Goal: Task Accomplishment & Management: Complete application form

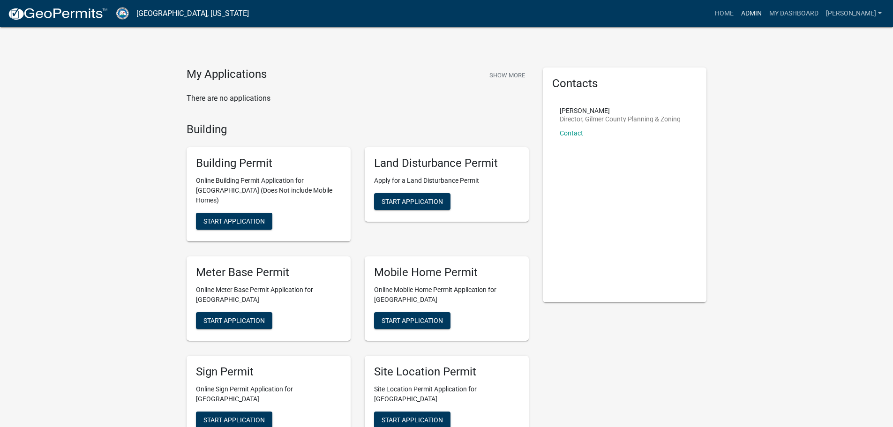
click at [765, 14] on link "Admin" at bounding box center [751, 14] width 28 height 18
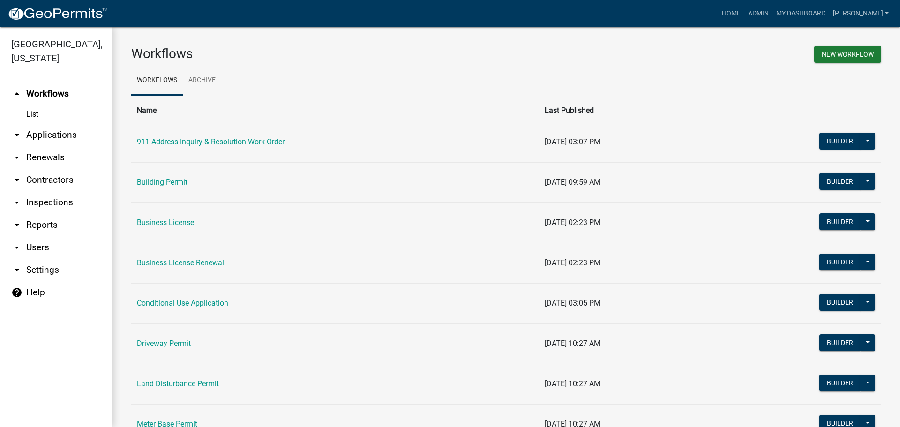
click at [38, 132] on link "arrow_drop_down Applications" at bounding box center [56, 135] width 112 height 22
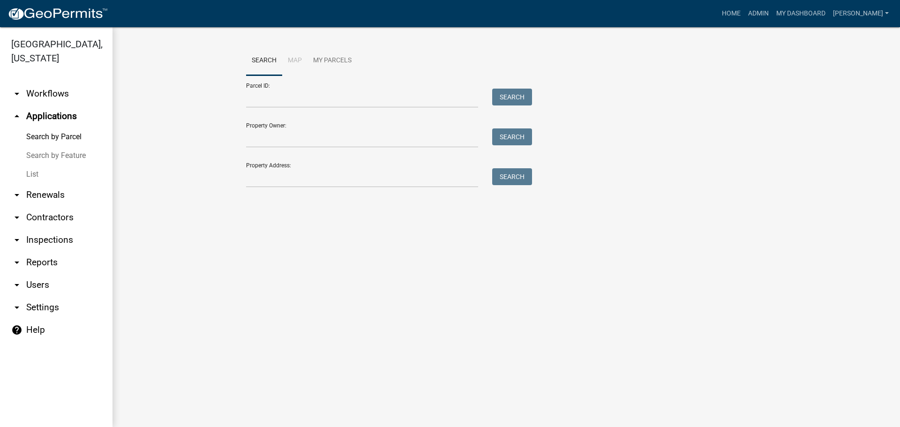
drag, startPoint x: 37, startPoint y: 175, endPoint x: 46, endPoint y: 172, distance: 9.9
click at [37, 175] on link "List" at bounding box center [56, 174] width 112 height 19
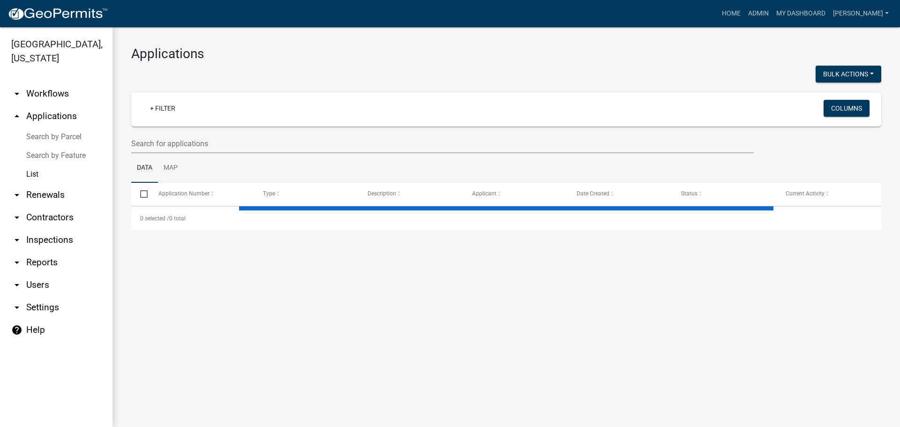
click at [211, 133] on wm-filter-builder "+ Filter Columns" at bounding box center [506, 122] width 750 height 61
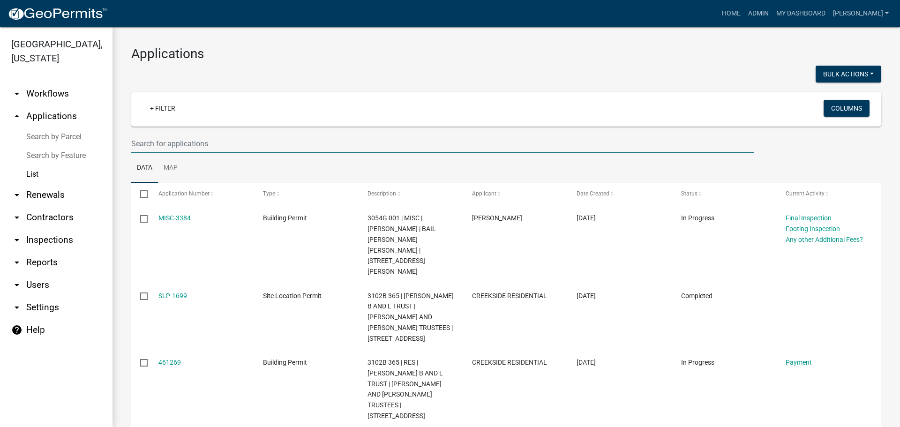
click at [197, 143] on input "text" at bounding box center [442, 143] width 622 height 19
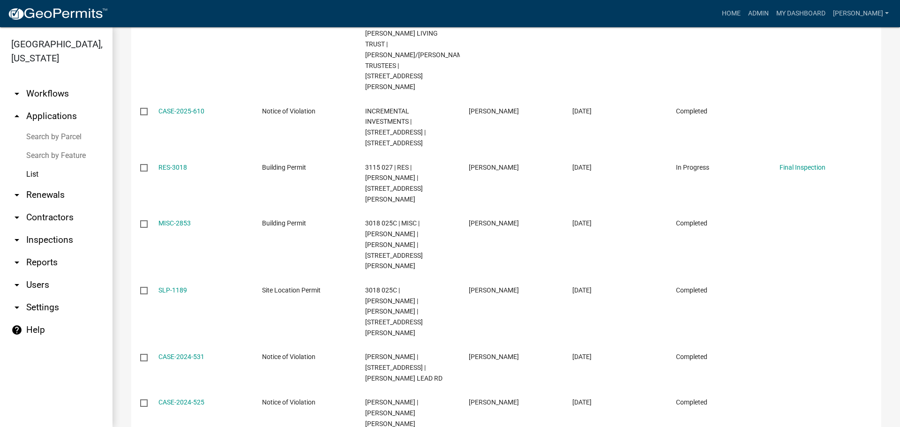
scroll to position [422, 0]
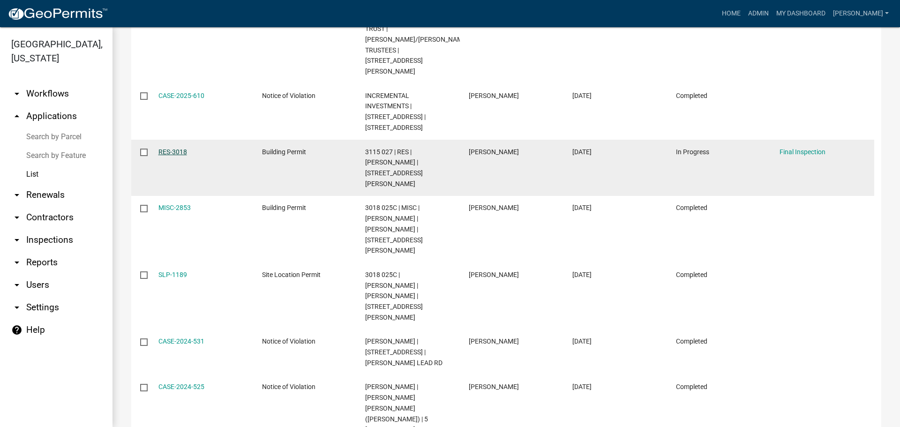
type input "3018"
click at [183, 148] on link "RES-3018" at bounding box center [172, 151] width 29 height 7
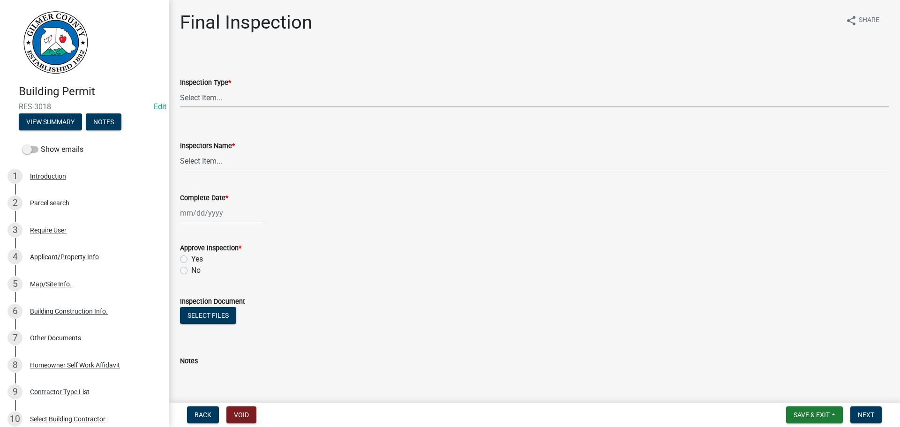
click at [245, 96] on select "Select Item... Final" at bounding box center [534, 97] width 709 height 19
click at [180, 88] on select "Select Item... Final" at bounding box center [534, 97] width 709 height 19
select select "895eead6-d784-4fdc-a4a3-66a9075c153d"
click at [229, 159] on select "Select Item... [PERSON_NAME] ([PERSON_NAME]) EParks ([PERSON_NAME]) [PERSON_NAM…" at bounding box center [534, 160] width 709 height 19
select select "8dfc8809-68b2-4bc3-a0d1-6f7e000e7487"
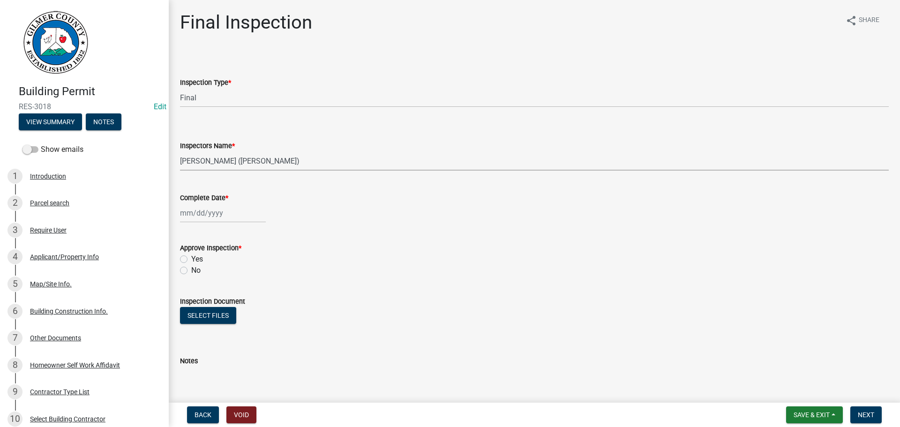
click at [180, 151] on select "Select Item... [PERSON_NAME] ([PERSON_NAME]) EParks ([PERSON_NAME]) [PERSON_NAM…" at bounding box center [534, 160] width 709 height 19
click at [217, 219] on div at bounding box center [223, 212] width 86 height 19
select select "8"
select select "2025"
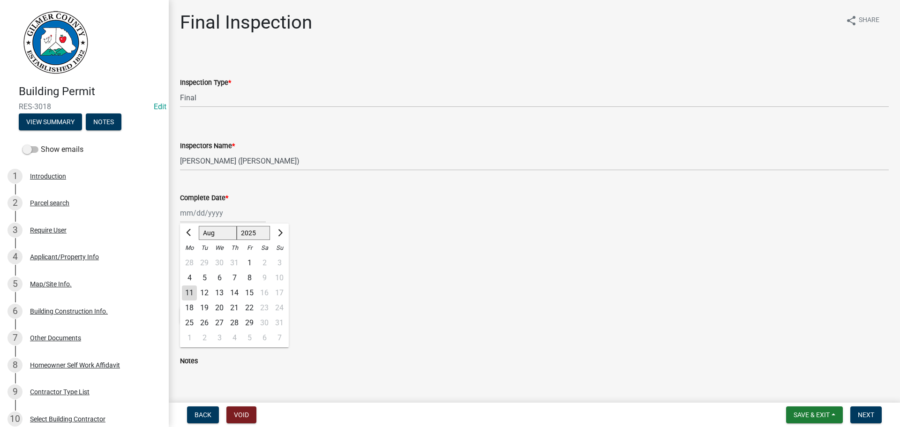
click at [191, 290] on div "11" at bounding box center [189, 292] width 15 height 15
type input "[DATE]"
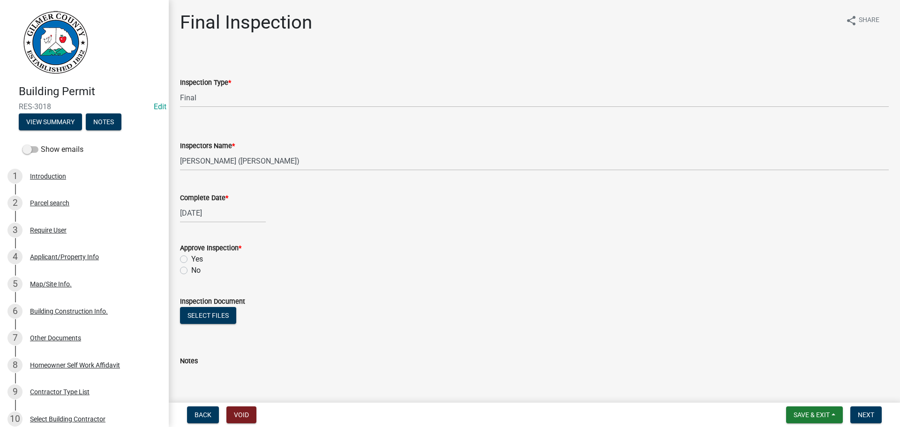
click at [191, 260] on label "Yes" at bounding box center [197, 259] width 12 height 11
click at [191, 260] on input "Yes" at bounding box center [194, 257] width 6 height 6
radio input "true"
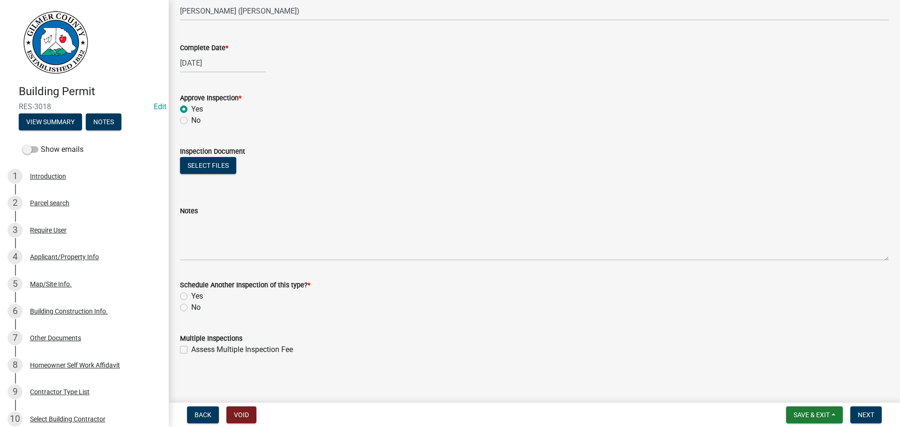
scroll to position [151, 0]
click at [191, 304] on label "No" at bounding box center [195, 305] width 9 height 11
click at [191, 304] on input "No" at bounding box center [194, 303] width 6 height 6
radio input "true"
click at [858, 412] on span "Next" at bounding box center [866, 414] width 16 height 7
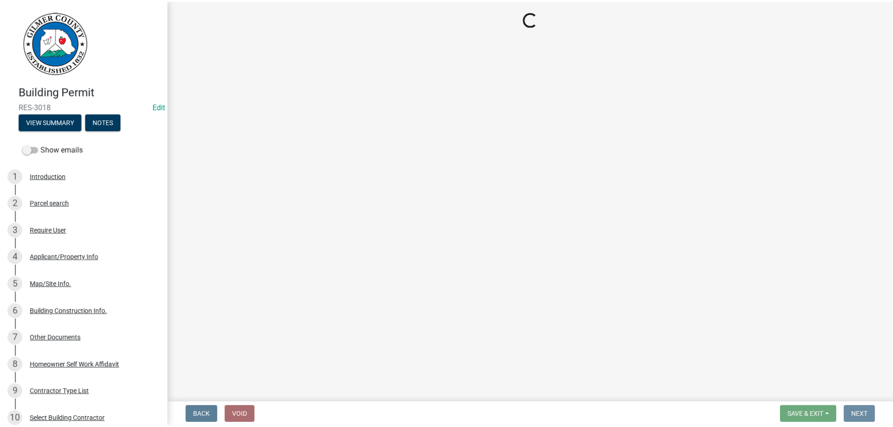
scroll to position [0, 0]
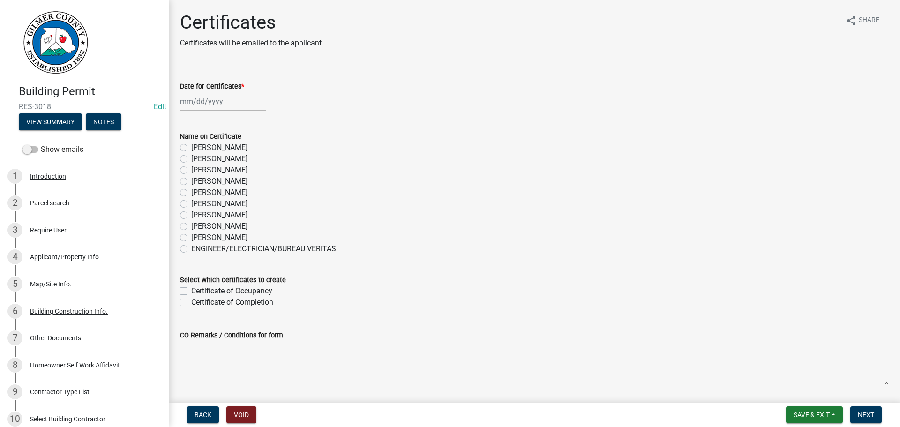
select select "8"
select select "2025"
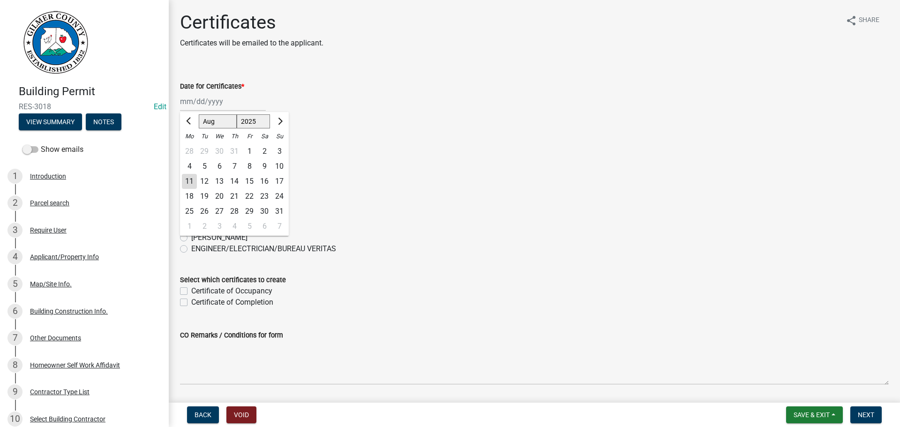
click at [231, 103] on div "[PERSON_NAME] Feb Mar Apr [PERSON_NAME][DATE] Oct Nov [DATE] 1526 1527 1528 152…" at bounding box center [223, 101] width 86 height 19
click at [192, 182] on div "11" at bounding box center [189, 181] width 15 height 15
type input "[DATE]"
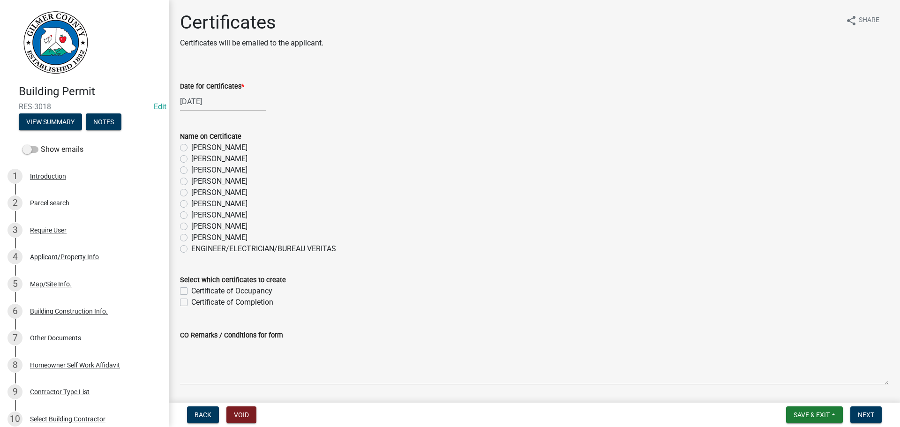
click at [191, 183] on label "[PERSON_NAME]" at bounding box center [219, 181] width 56 height 11
click at [191, 182] on input "[PERSON_NAME]" at bounding box center [194, 179] width 6 height 6
radio input "true"
click at [191, 291] on label "Certificate of Occupancy" at bounding box center [231, 290] width 81 height 11
click at [191, 291] on input "Certificate of Occupancy" at bounding box center [194, 288] width 6 height 6
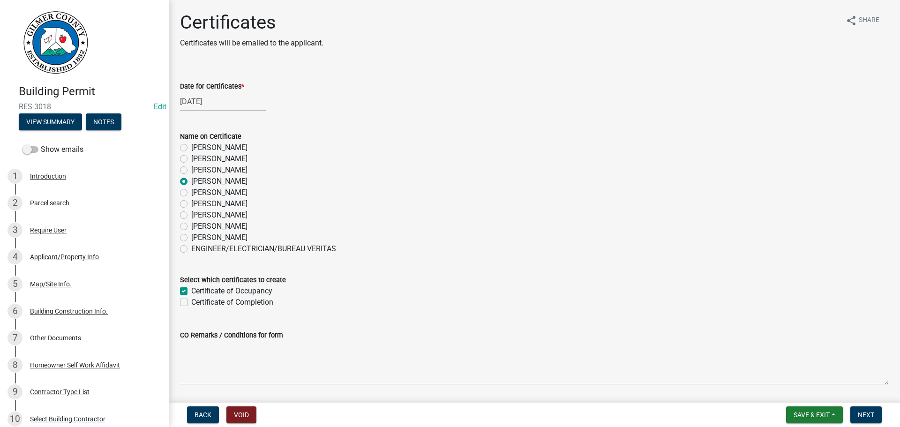
checkbox input "true"
checkbox input "false"
click at [866, 416] on span "Next" at bounding box center [866, 414] width 16 height 7
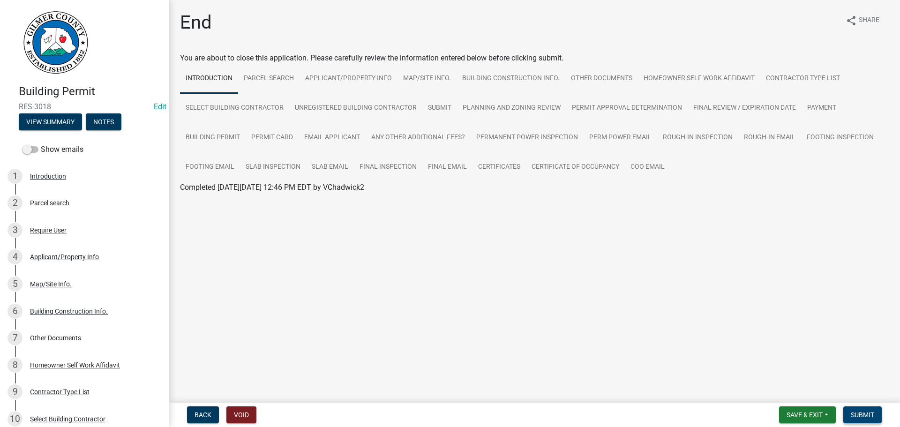
click at [861, 413] on span "Submit" at bounding box center [862, 414] width 23 height 7
